Goal: Transaction & Acquisition: Obtain resource

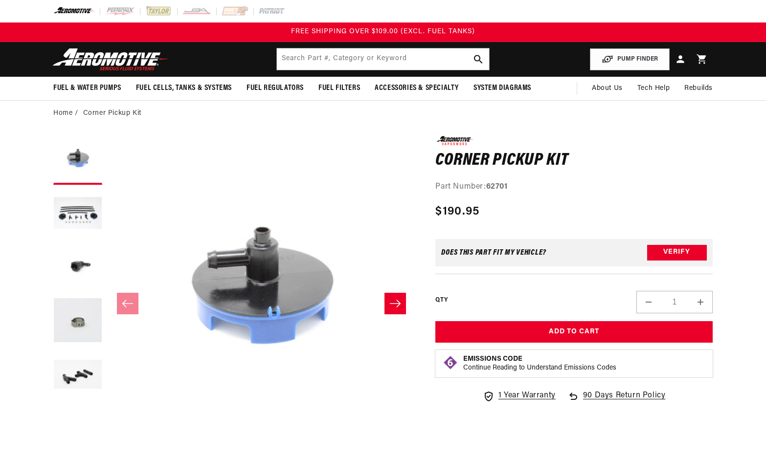
click at [85, 207] on button "Load image 2 in gallery view" at bounding box center [77, 214] width 49 height 49
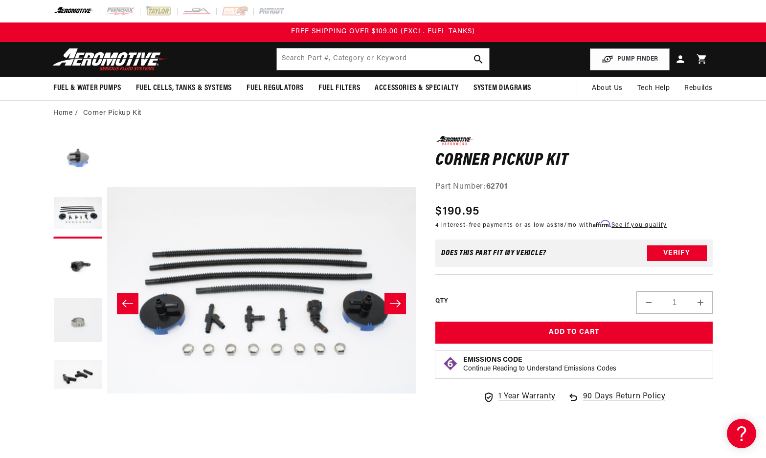
click at [82, 324] on button "Load image 4 in gallery view" at bounding box center [77, 321] width 49 height 49
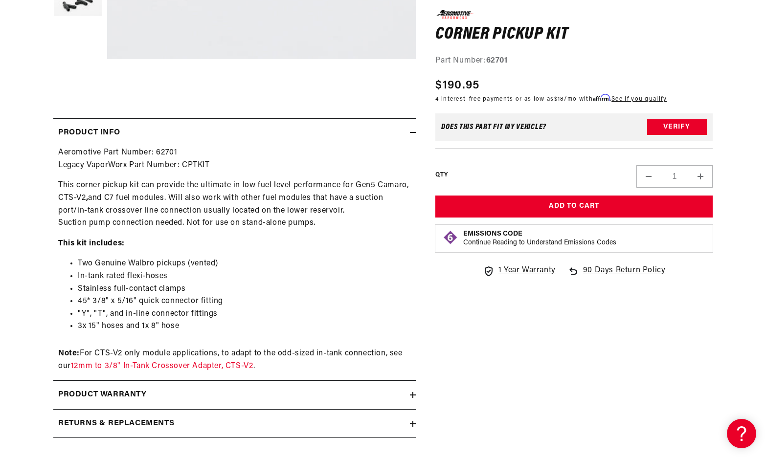
scroll to position [391, 0]
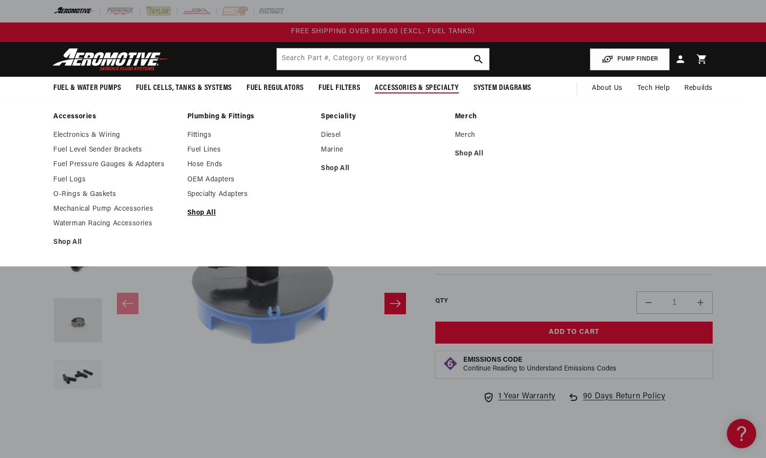
click at [208, 212] on link "Shop All" at bounding box center [249, 213] width 124 height 9
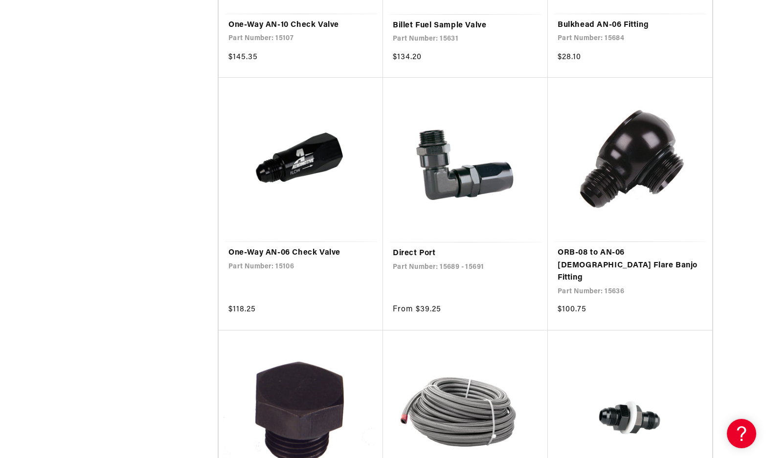
scroll to position [929, 0]
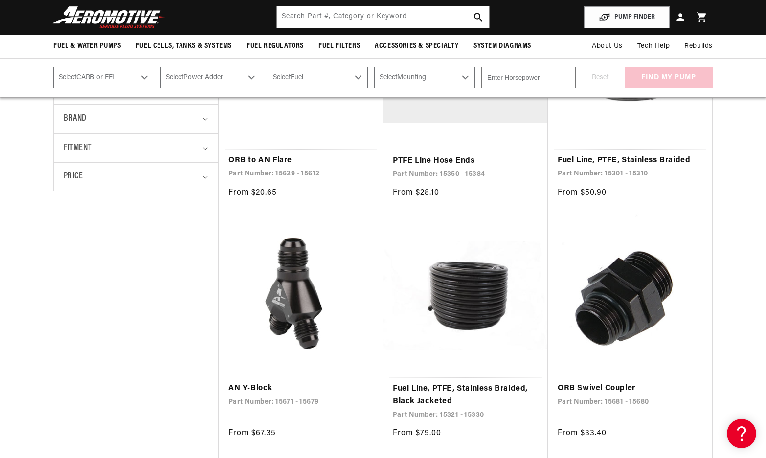
scroll to position [196, 0]
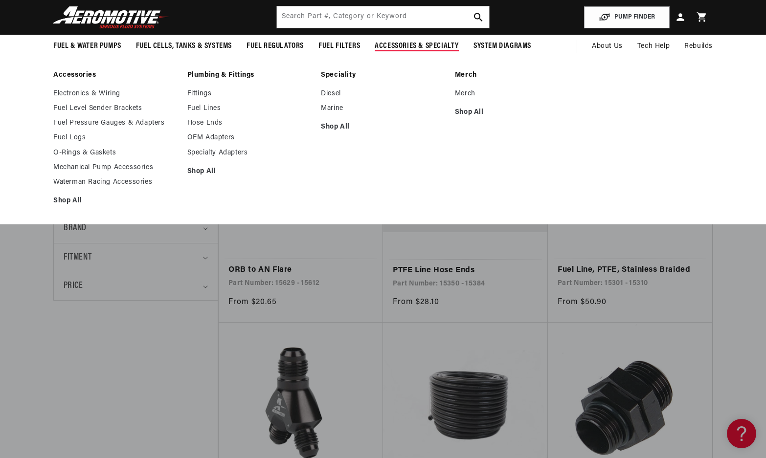
click at [64, 196] on ul "Electronics & Wiring Fuel Level Sender Brackets Fuel Pressure Gauges & Adapters…" at bounding box center [115, 147] width 124 height 116
click at [68, 201] on link "Shop All" at bounding box center [115, 201] width 124 height 9
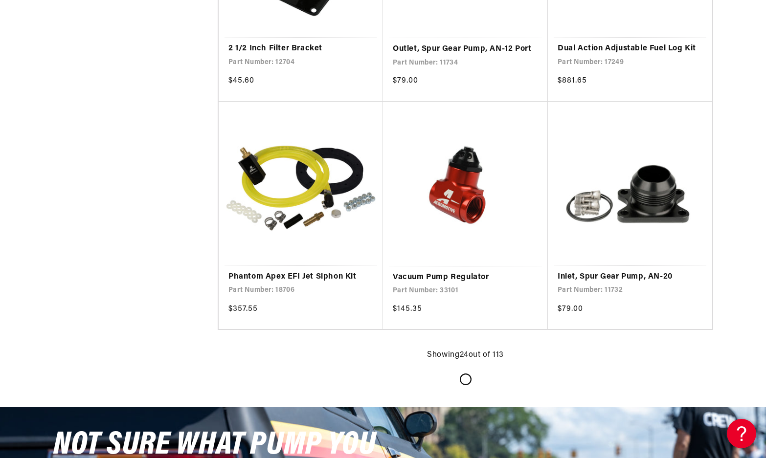
scroll to position [1858, 0]
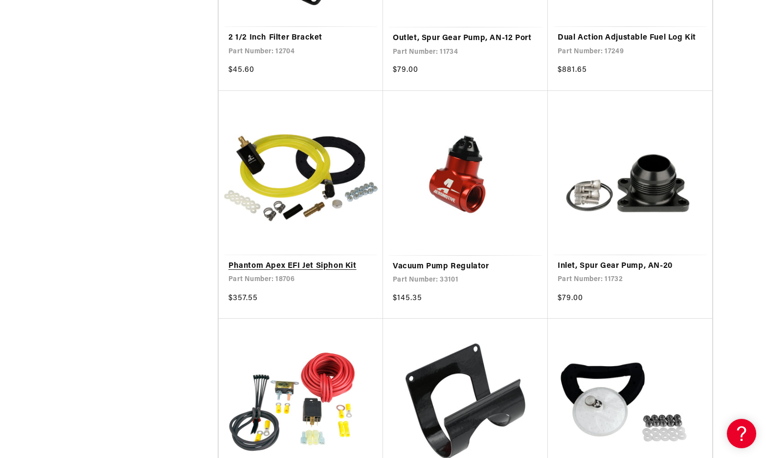
click at [310, 266] on link "Phantom Apex EFI Jet Siphon Kit" at bounding box center [300, 266] width 145 height 13
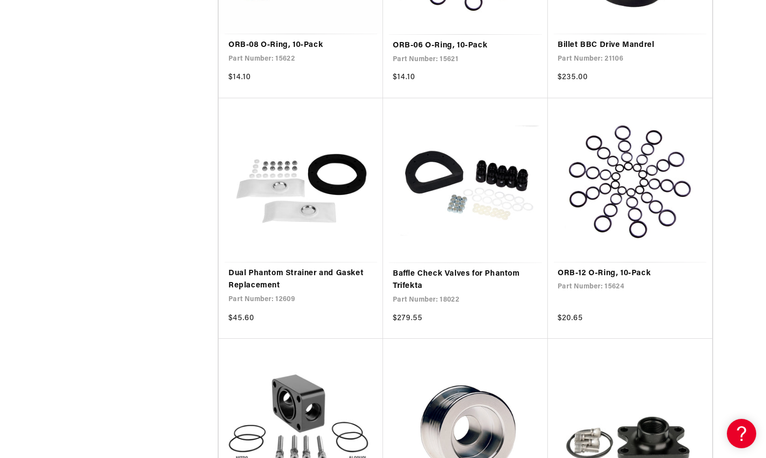
scroll to position [3619, 0]
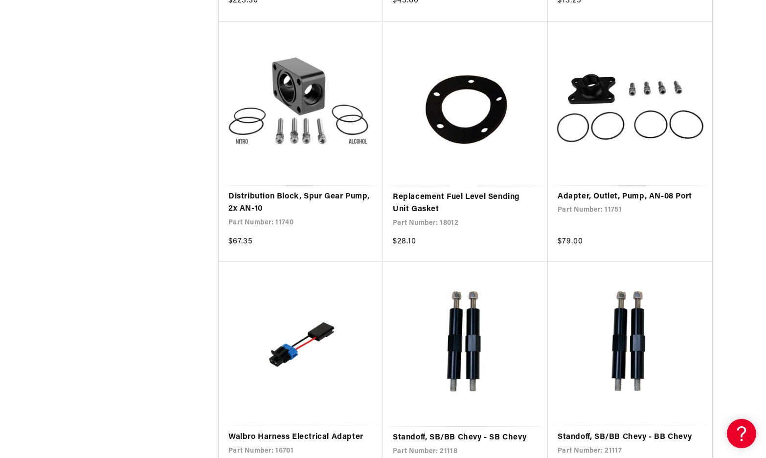
scroll to position [5526, 0]
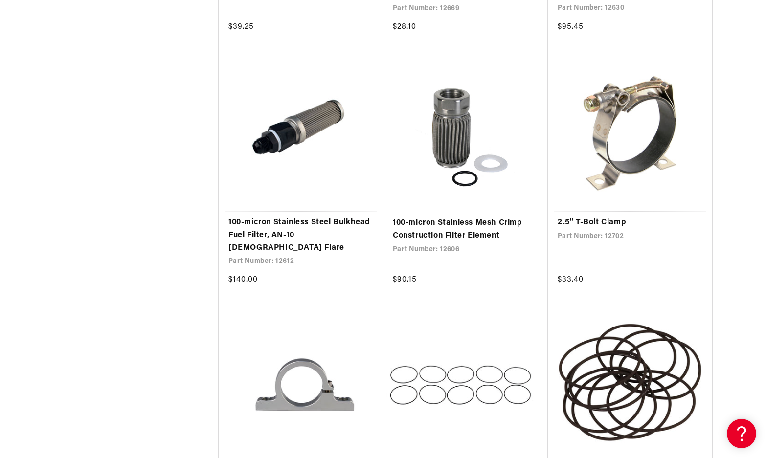
scroll to position [7140, 0]
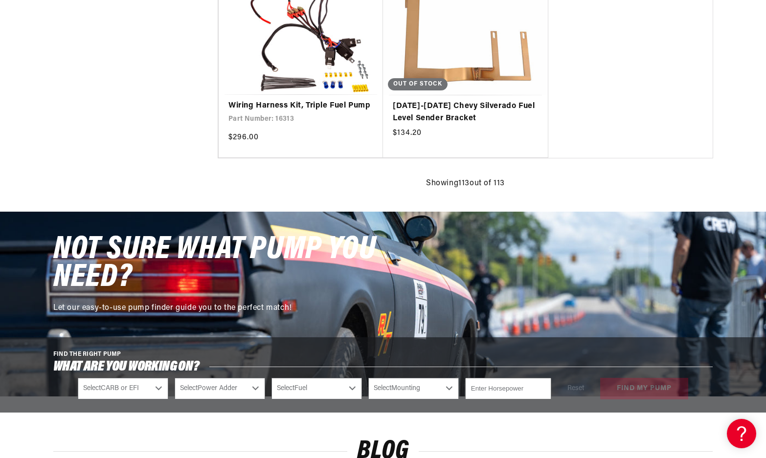
scroll to position [9243, 0]
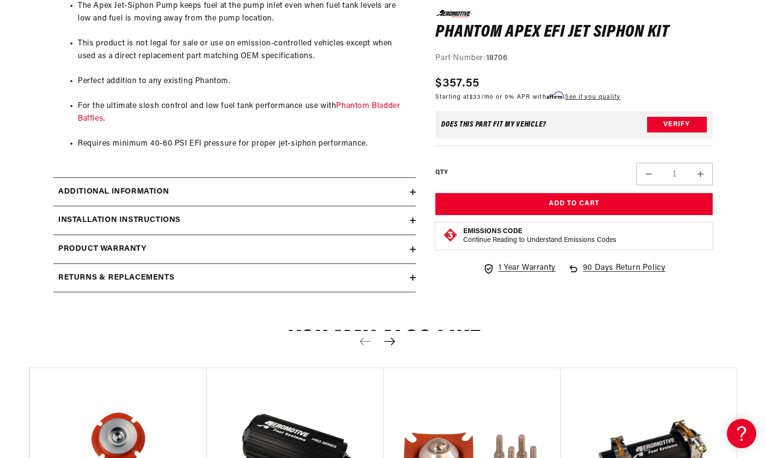
scroll to position [734, 0]
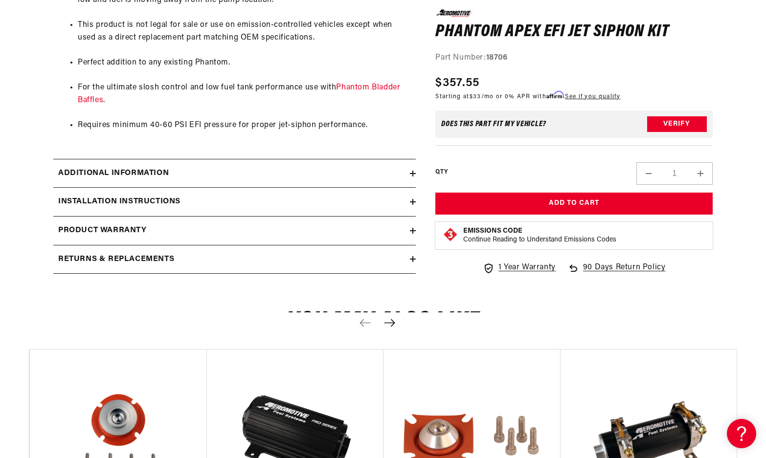
click at [413, 172] on icon at bounding box center [413, 174] width 0 height 6
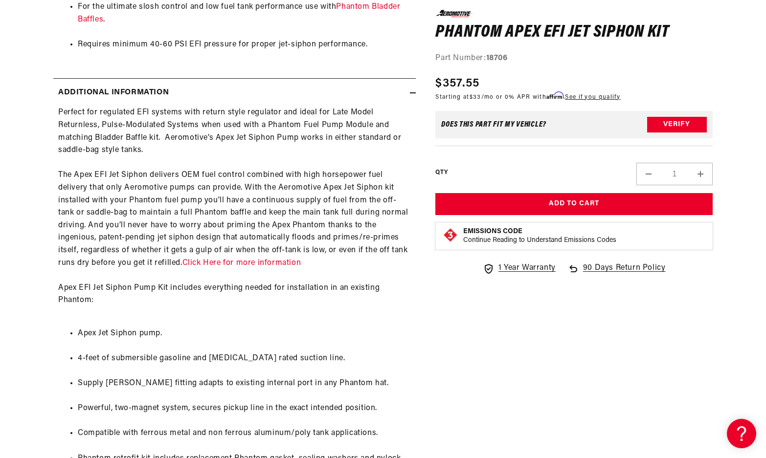
scroll to position [831, 0]
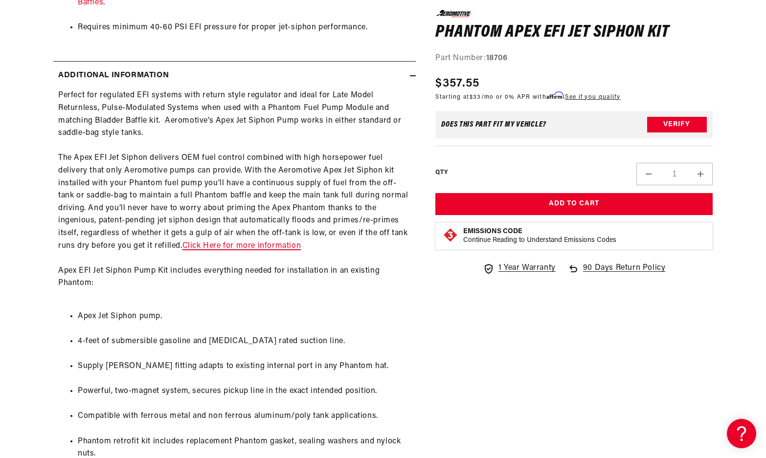
click at [272, 246] on link "Click Here for more information" at bounding box center [241, 246] width 119 height 8
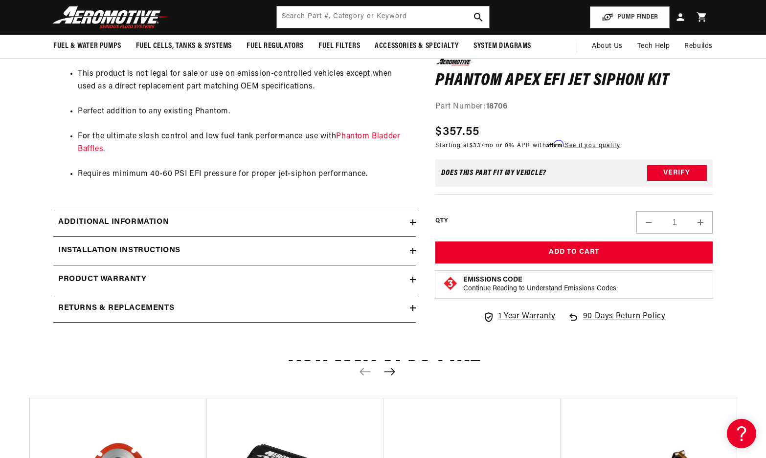
click at [142, 245] on h2 "Installation Instructions" at bounding box center [119, 251] width 122 height 13
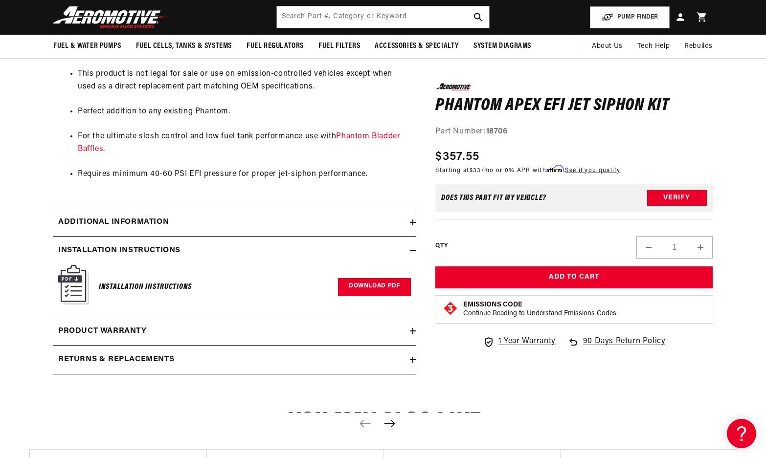
click at [376, 287] on link "Download PDF" at bounding box center [374, 287] width 73 height 18
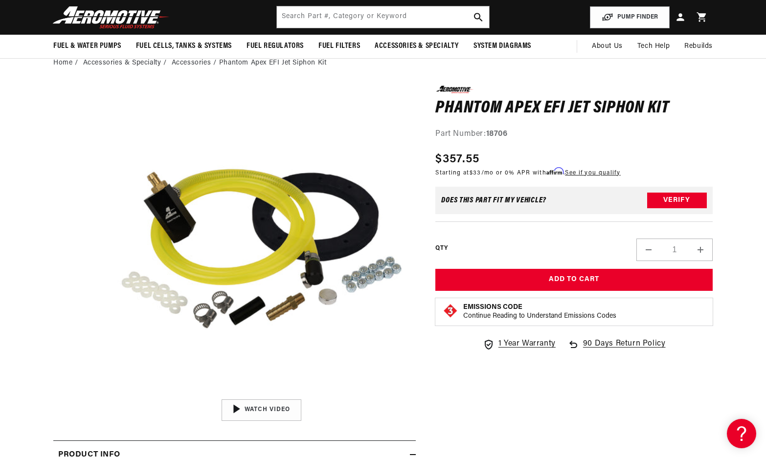
scroll to position [49, 0]
